Goal: Task Accomplishment & Management: Use online tool/utility

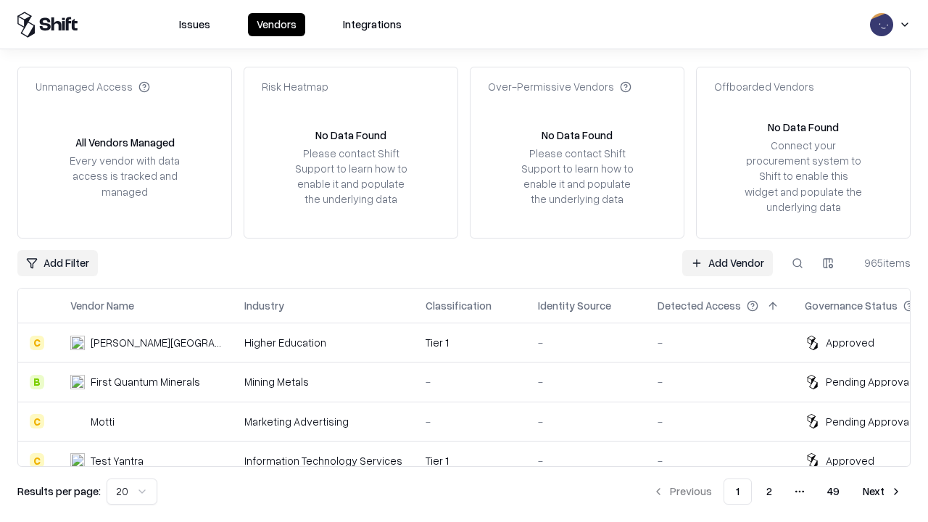
click at [727, 262] on link "Add Vendor" at bounding box center [727, 263] width 91 height 26
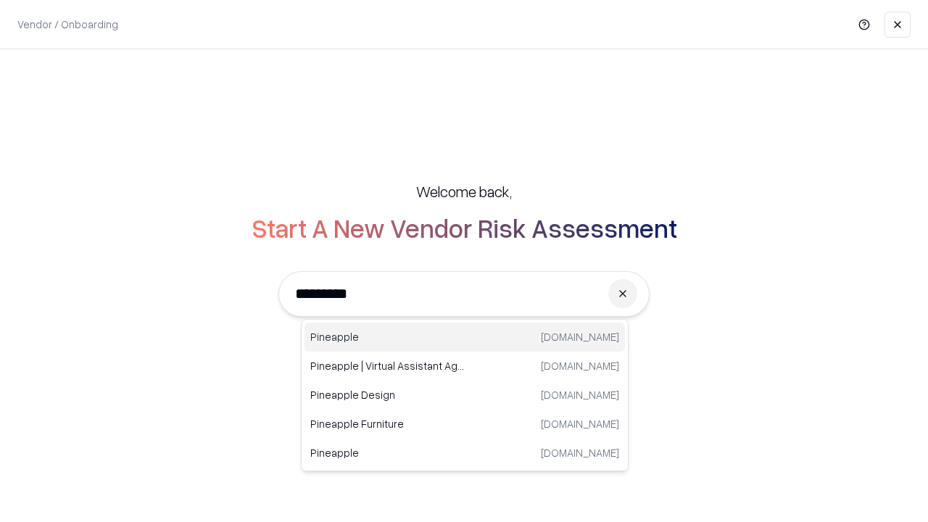
click at [465, 337] on div "Pineapple [DOMAIN_NAME]" at bounding box center [464, 337] width 320 height 29
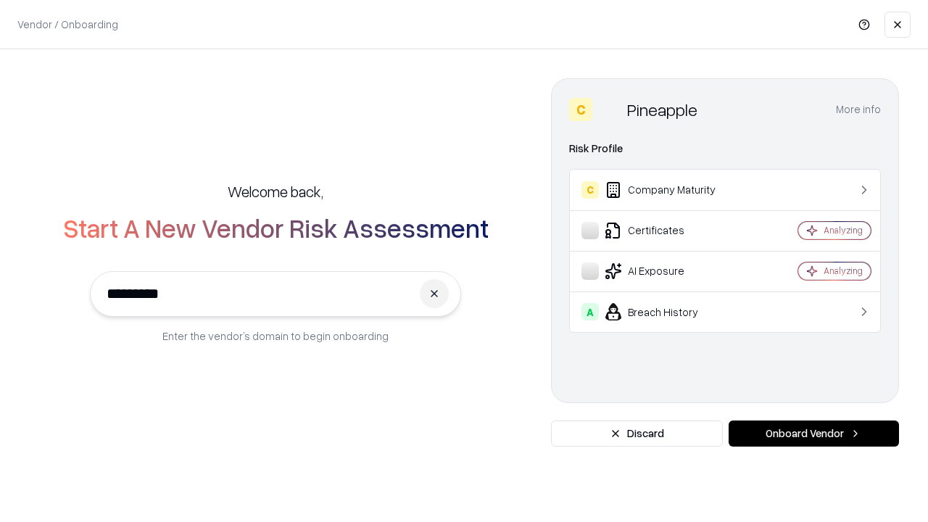
type input "*********"
click at [813, 433] on button "Onboard Vendor" at bounding box center [813, 433] width 170 height 26
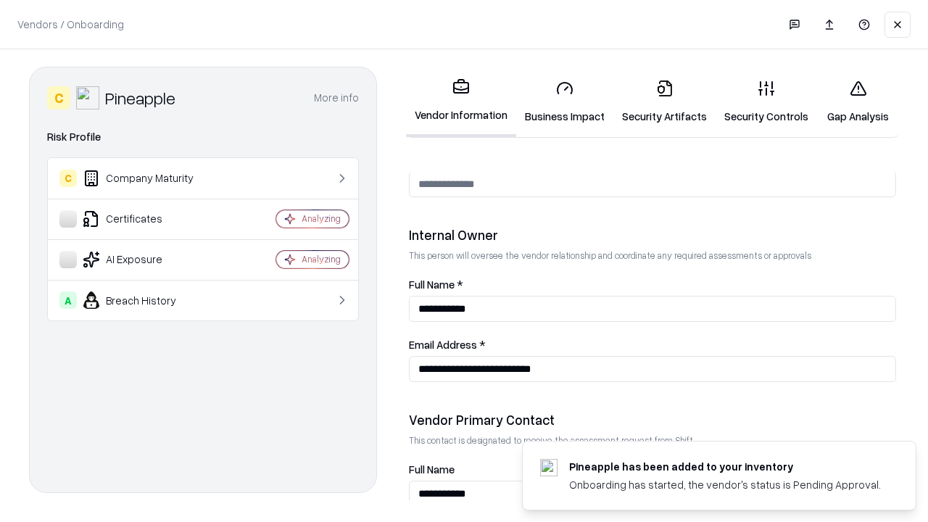
scroll to position [751, 0]
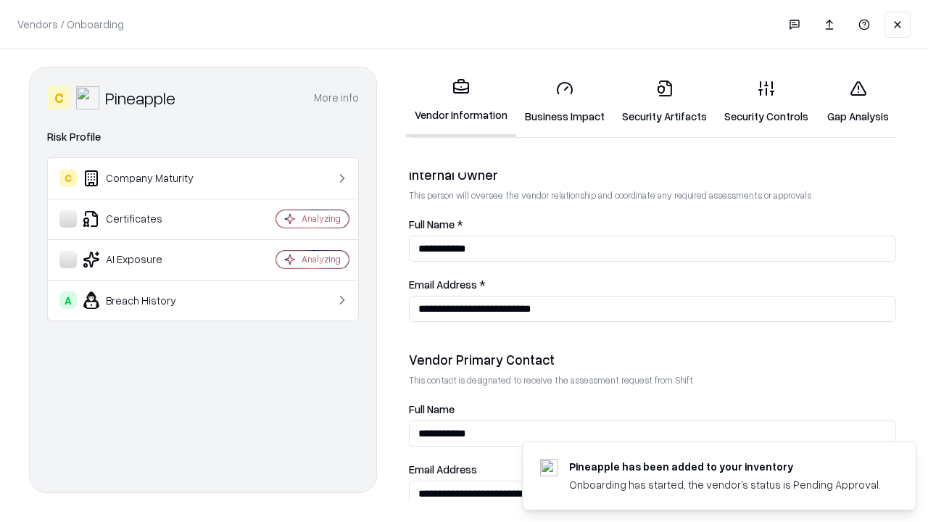
click at [664, 101] on link "Security Artifacts" at bounding box center [664, 101] width 102 height 67
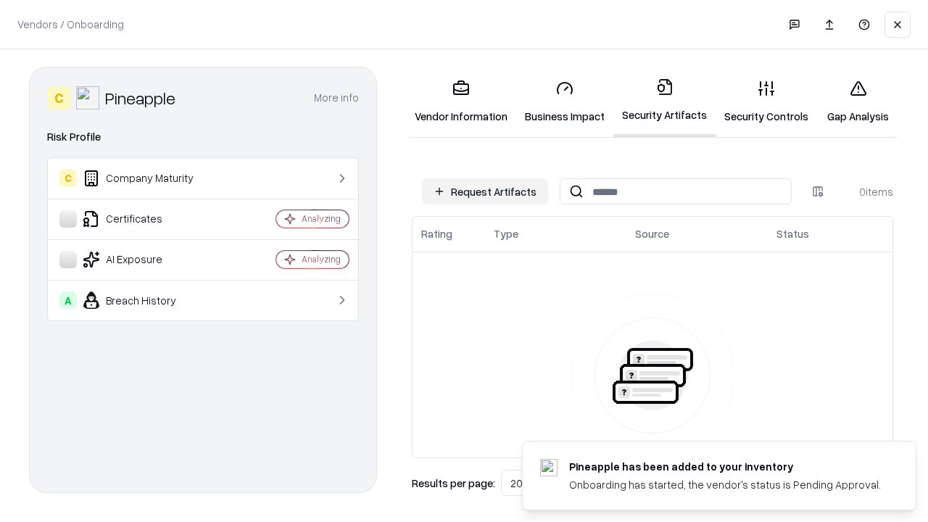
click at [485, 191] on button "Request Artifacts" at bounding box center [485, 191] width 126 height 26
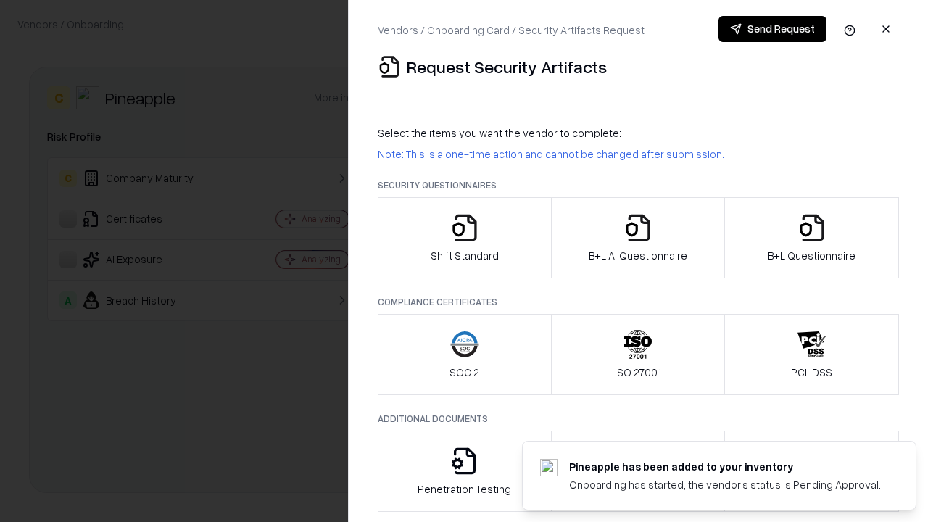
click at [811, 238] on icon "button" at bounding box center [811, 227] width 29 height 29
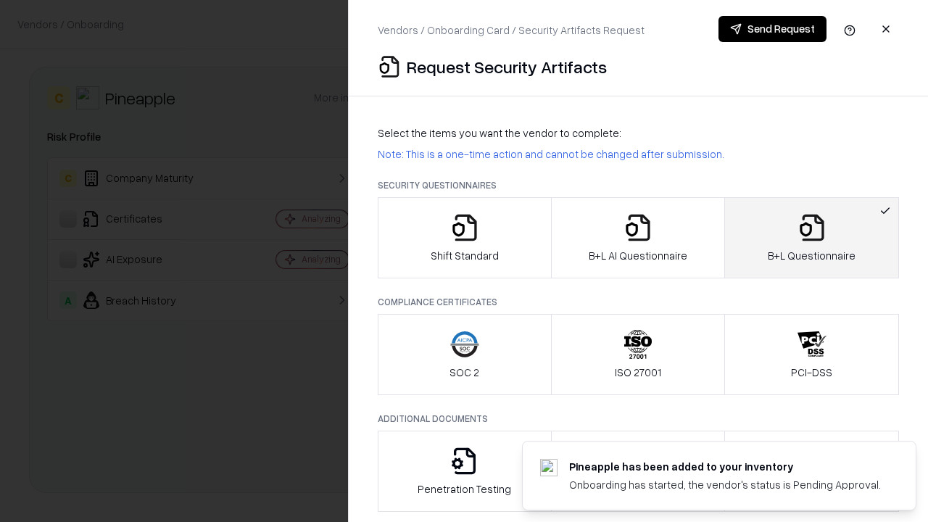
click at [637, 238] on icon "button" at bounding box center [637, 227] width 29 height 29
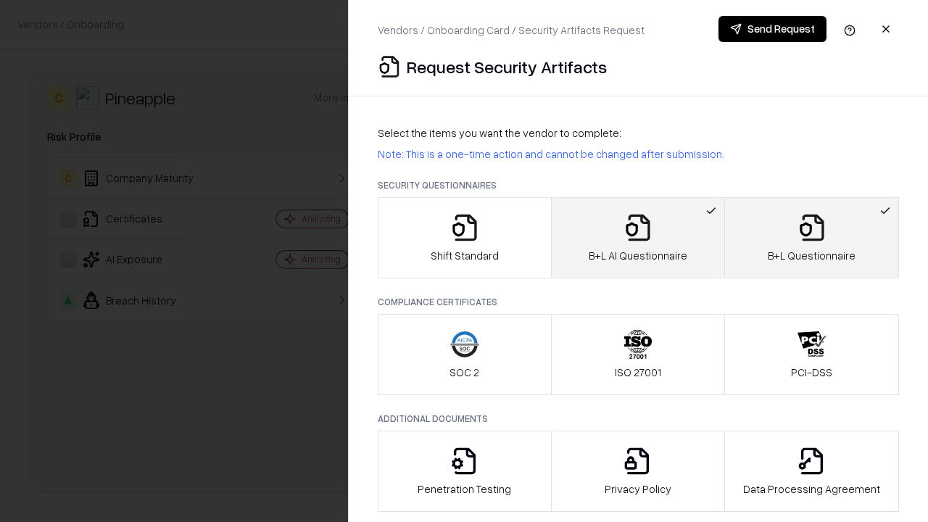
click at [772, 29] on button "Send Request" at bounding box center [772, 29] width 108 height 26
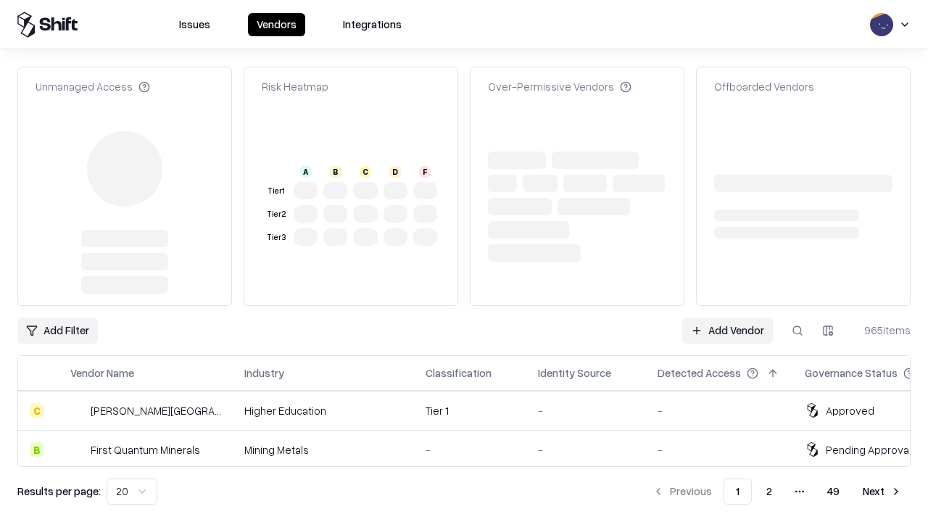
click at [727, 317] on link "Add Vendor" at bounding box center [727, 330] width 91 height 26
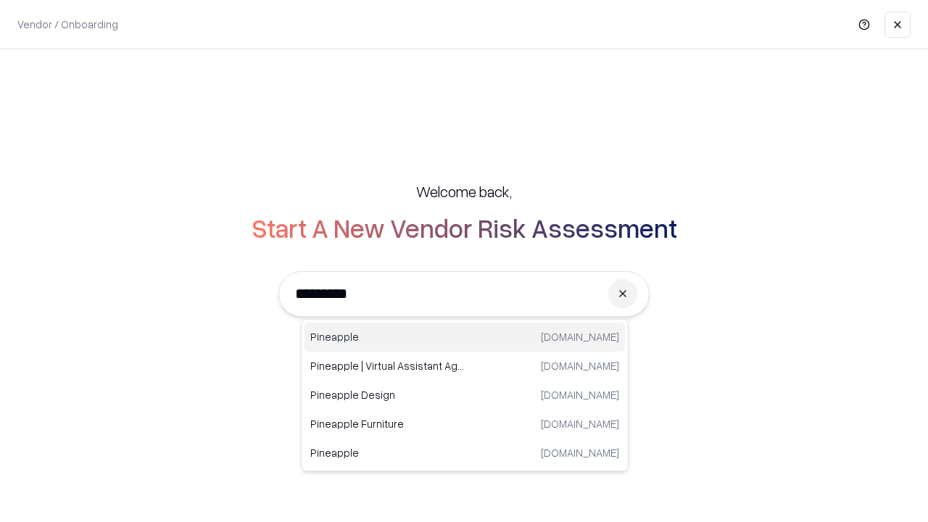
click at [465, 337] on div "Pineapple [DOMAIN_NAME]" at bounding box center [464, 337] width 320 height 29
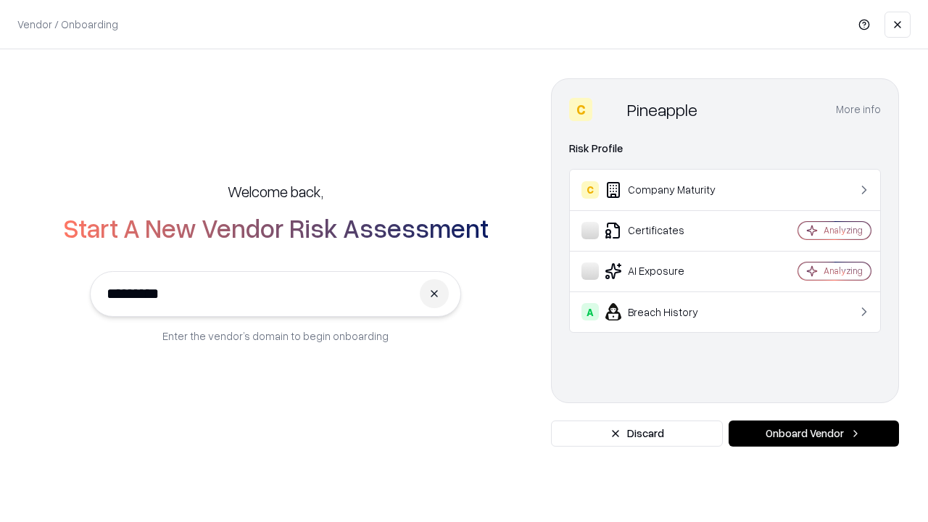
type input "*********"
click at [813, 433] on button "Onboard Vendor" at bounding box center [813, 433] width 170 height 26
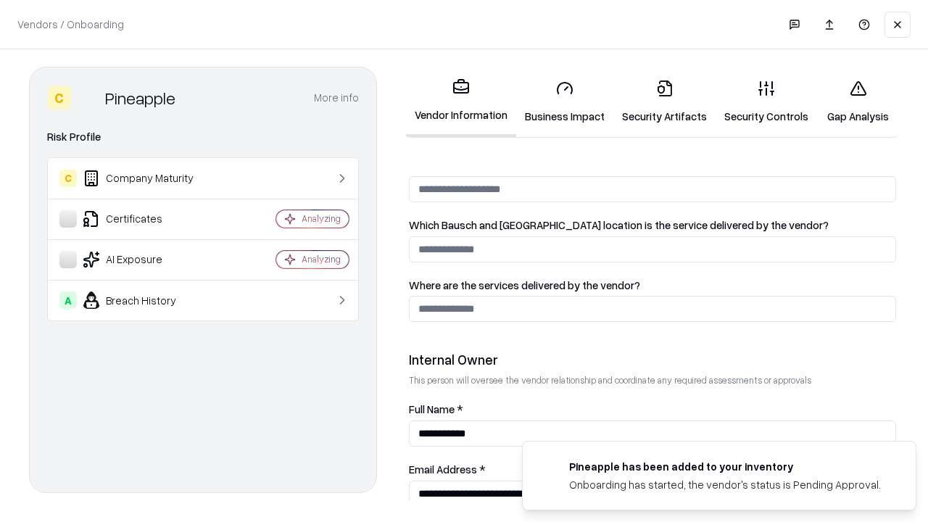
scroll to position [751, 0]
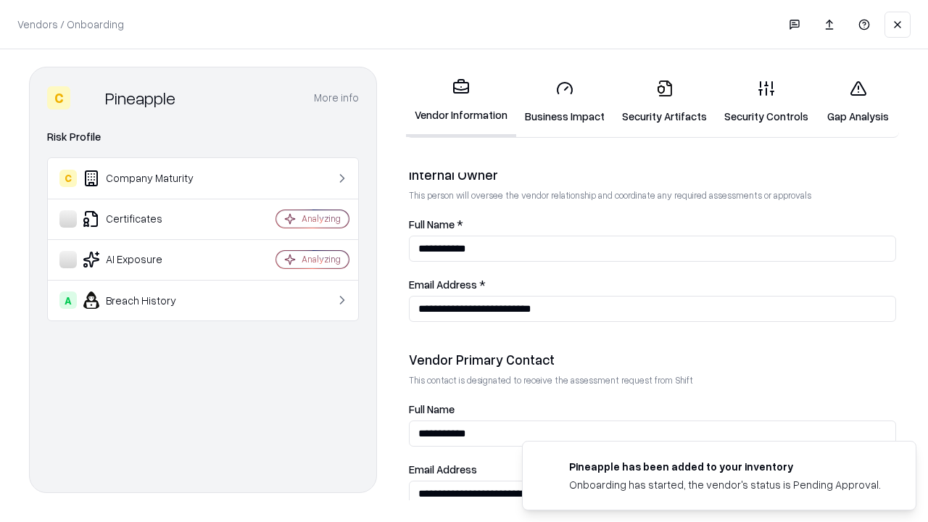
click at [857, 101] on link "Gap Analysis" at bounding box center [858, 101] width 82 height 67
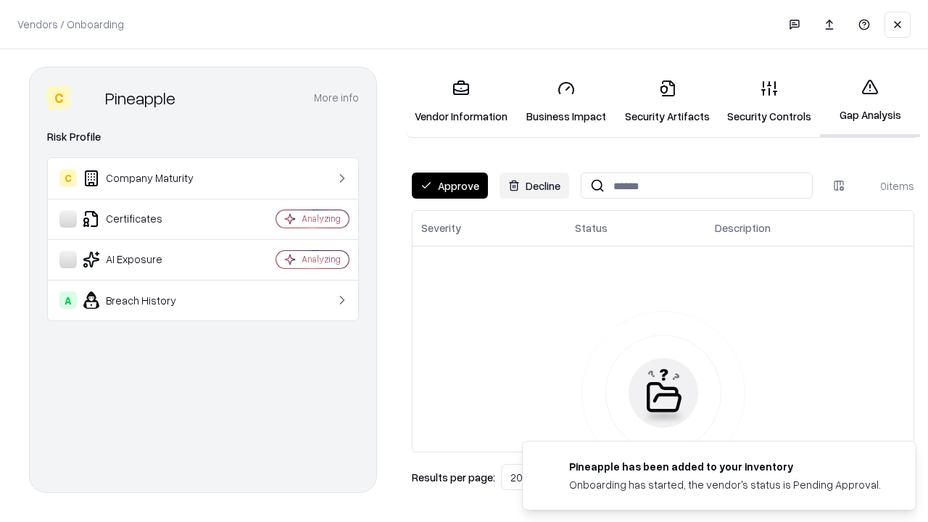
click at [449, 186] on button "Approve" at bounding box center [450, 185] width 76 height 26
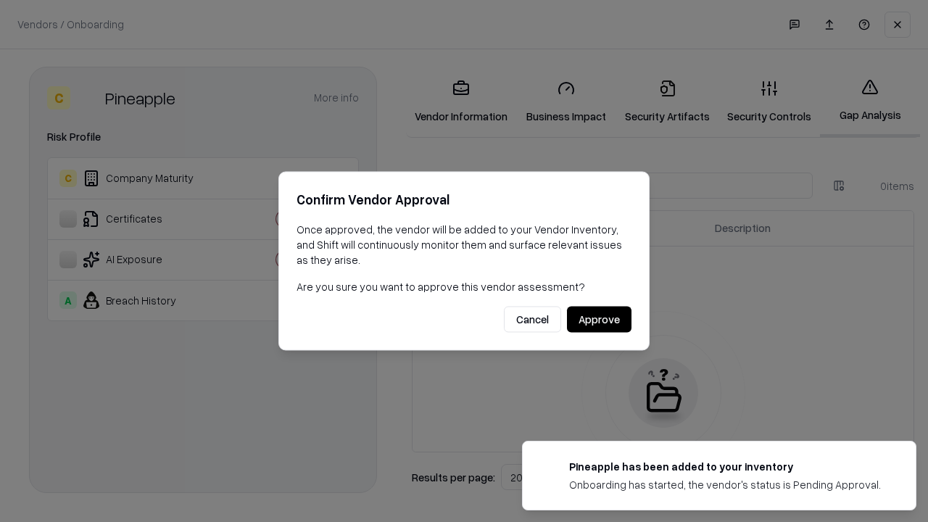
click at [599, 319] on button "Approve" at bounding box center [599, 320] width 65 height 26
